Goal: Contribute content: Add original content to the website for others to see

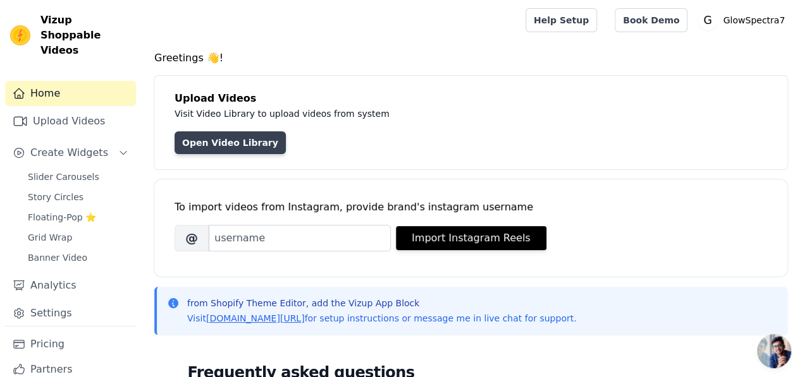
click at [230, 142] on link "Open Video Library" at bounding box center [229, 143] width 111 height 23
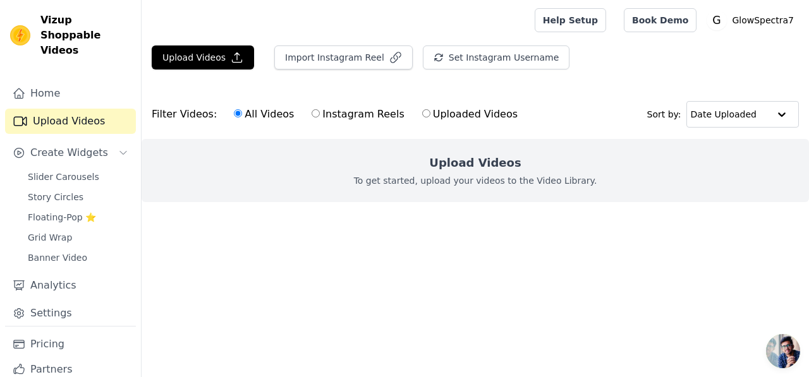
click at [278, 185] on div "Upload Videos To get started, upload your videos to the Video Library." at bounding box center [476, 170] width 668 height 63
click at [215, 63] on button "Upload Videos" at bounding box center [203, 58] width 102 height 24
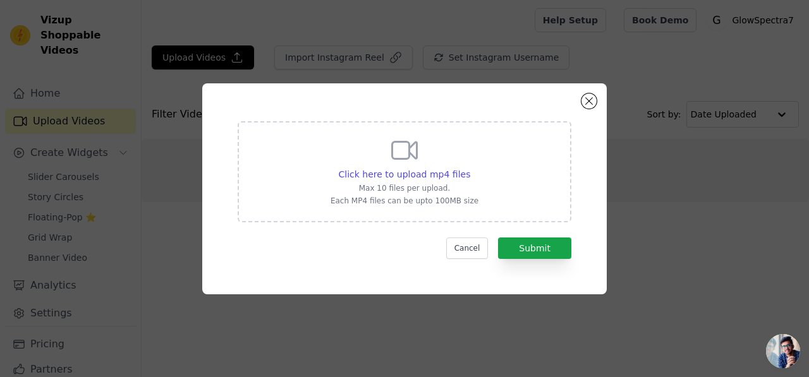
click at [401, 191] on p "Max 10 files per upload." at bounding box center [405, 188] width 148 height 10
click at [470, 168] on input "Click here to upload mp4 files Max 10 files per upload. Each MP4 files can be u…" at bounding box center [470, 168] width 1 height 1
type input "C:\fakepath\[DOMAIN_NAME]_AQM25hDQ5zHJzxepikb1v2eRvIQLvbqJhC7MosPFoINASIdKND4tU…"
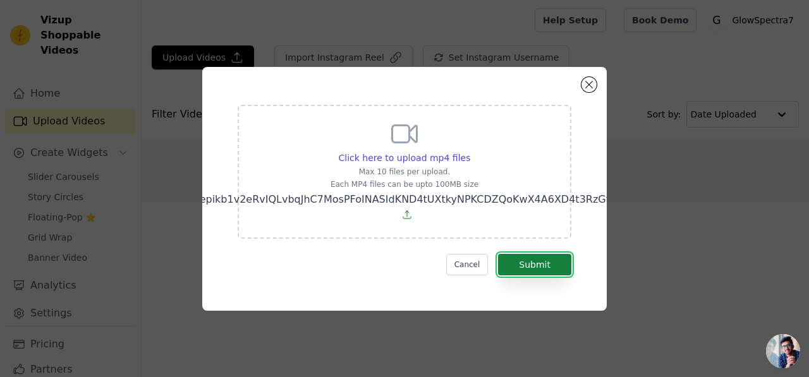
click at [537, 258] on button "Submit" at bounding box center [534, 264] width 73 height 21
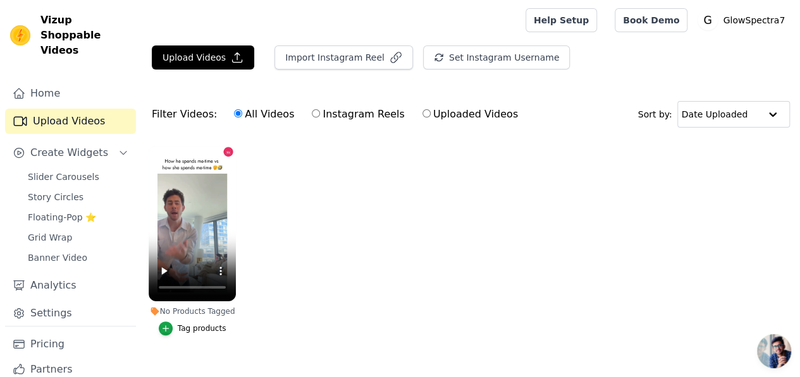
click at [340, 248] on ul "No Products Tagged Tag products" at bounding box center [471, 253] width 658 height 229
click at [171, 322] on div "button" at bounding box center [166, 329] width 14 height 14
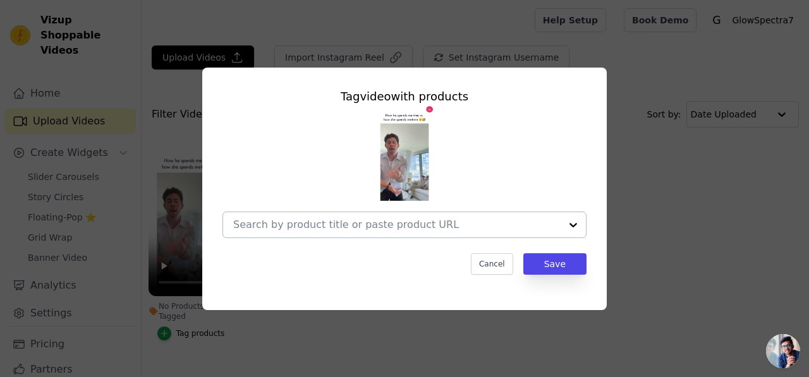
click at [572, 224] on div at bounding box center [573, 224] width 25 height 25
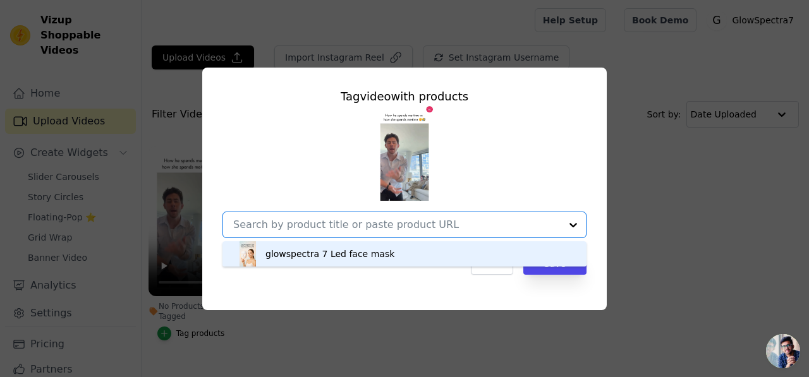
click at [415, 260] on div "glowspectra 7 Led face mask" at bounding box center [404, 254] width 339 height 25
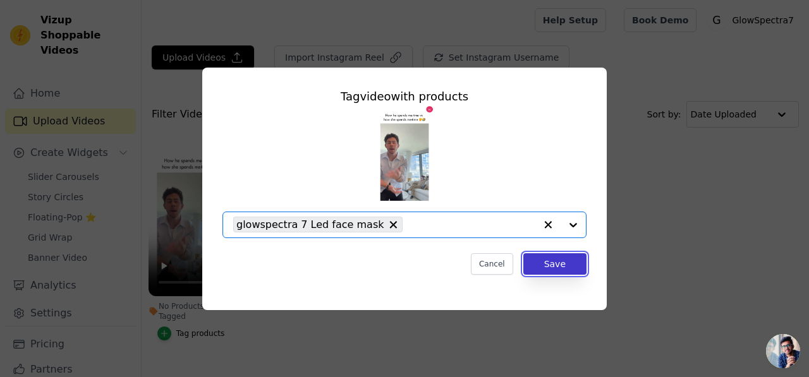
click at [568, 267] on button "Save" at bounding box center [554, 264] width 63 height 21
